Goal: Navigation & Orientation: Find specific page/section

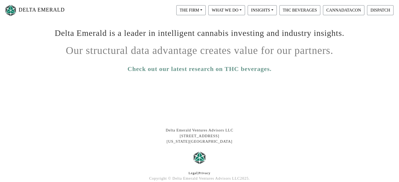
scroll to position [43, 0]
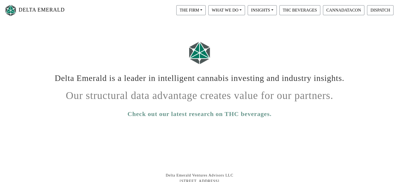
click at [44, 13] on link "DELTA EMERALD" at bounding box center [34, 10] width 61 height 17
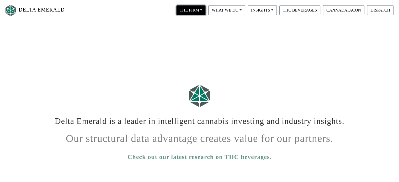
click at [198, 7] on button "THE FIRM" at bounding box center [190, 10] width 29 height 10
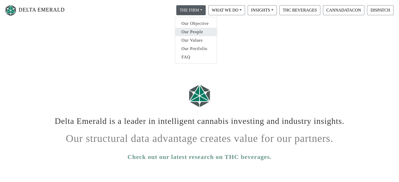
click at [195, 32] on link "Our People" at bounding box center [195, 32] width 41 height 8
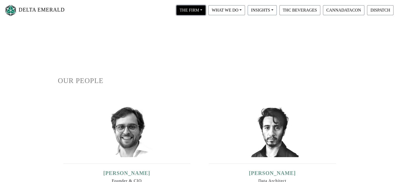
click at [192, 12] on button "THE FIRM" at bounding box center [190, 10] width 29 height 10
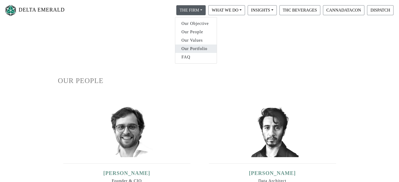
click at [193, 45] on link "Our Portfolio" at bounding box center [195, 49] width 41 height 8
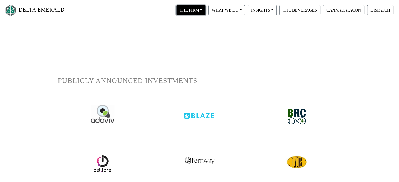
click at [199, 9] on button "THE FIRM" at bounding box center [190, 10] width 29 height 10
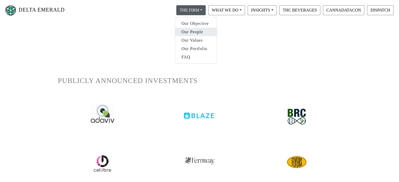
click at [195, 31] on link "Our People" at bounding box center [195, 32] width 41 height 8
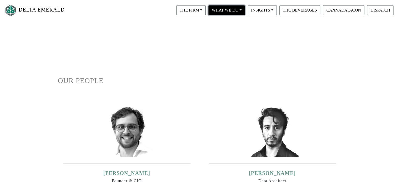
click at [206, 13] on button "WHAT WE DO" at bounding box center [190, 10] width 29 height 10
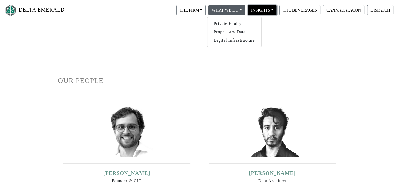
click at [206, 11] on button "INSIGHTS" at bounding box center [190, 10] width 29 height 10
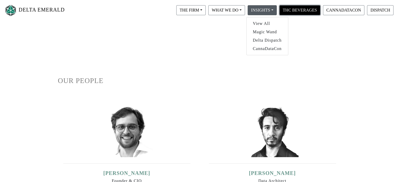
click at [305, 10] on button "THC BEVERAGES" at bounding box center [299, 10] width 41 height 10
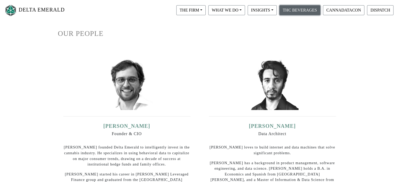
scroll to position [79, 0]
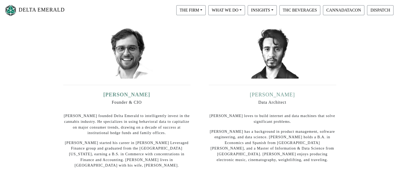
click at [277, 95] on link "[PERSON_NAME]" at bounding box center [272, 95] width 45 height 6
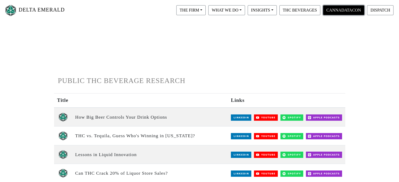
click at [341, 12] on button "CANNADATACON" at bounding box center [343, 10] width 41 height 10
